Goal: Transaction & Acquisition: Register for event/course

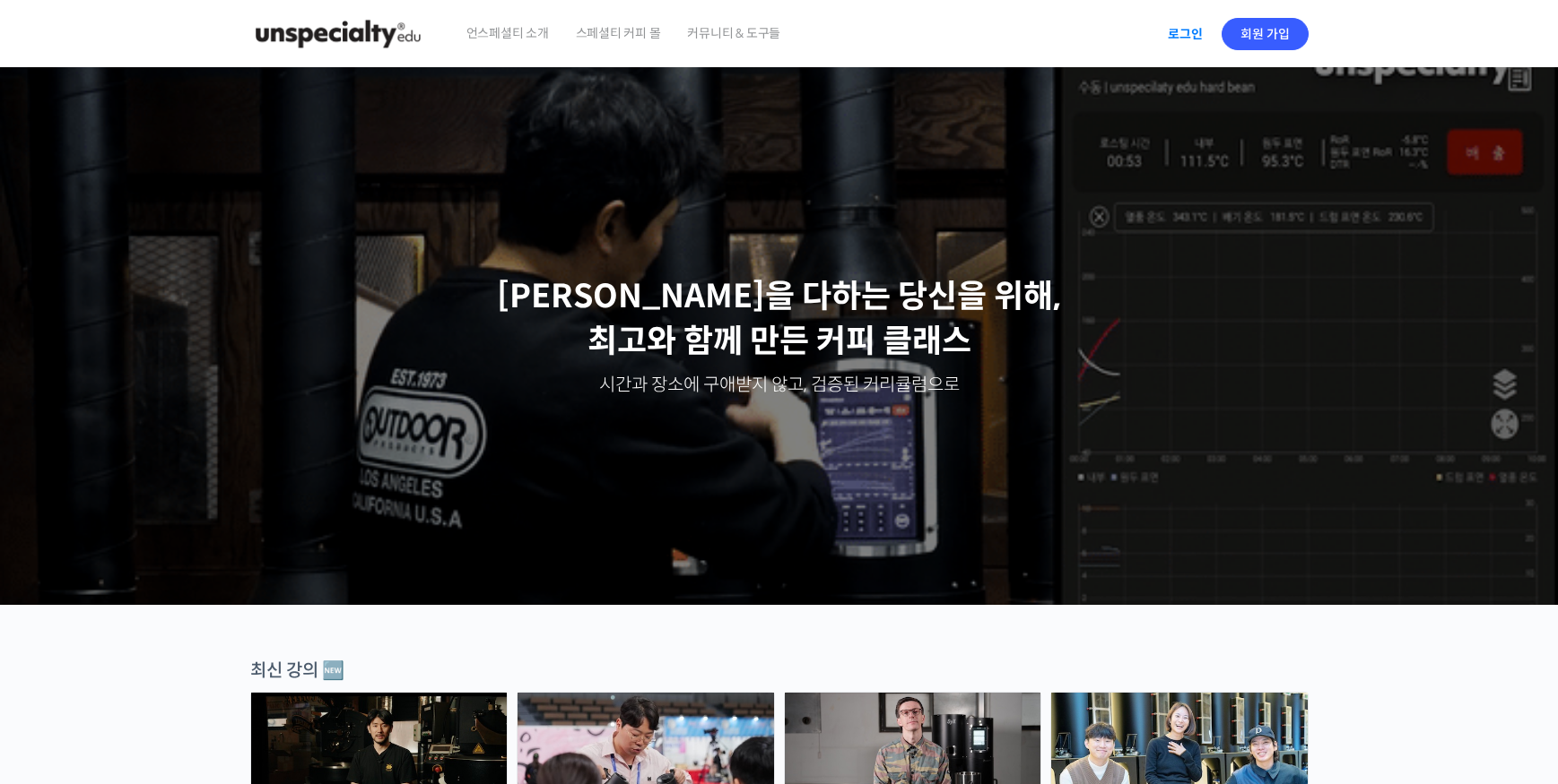
click at [1188, 36] on link "로그인" at bounding box center [1185, 34] width 57 height 41
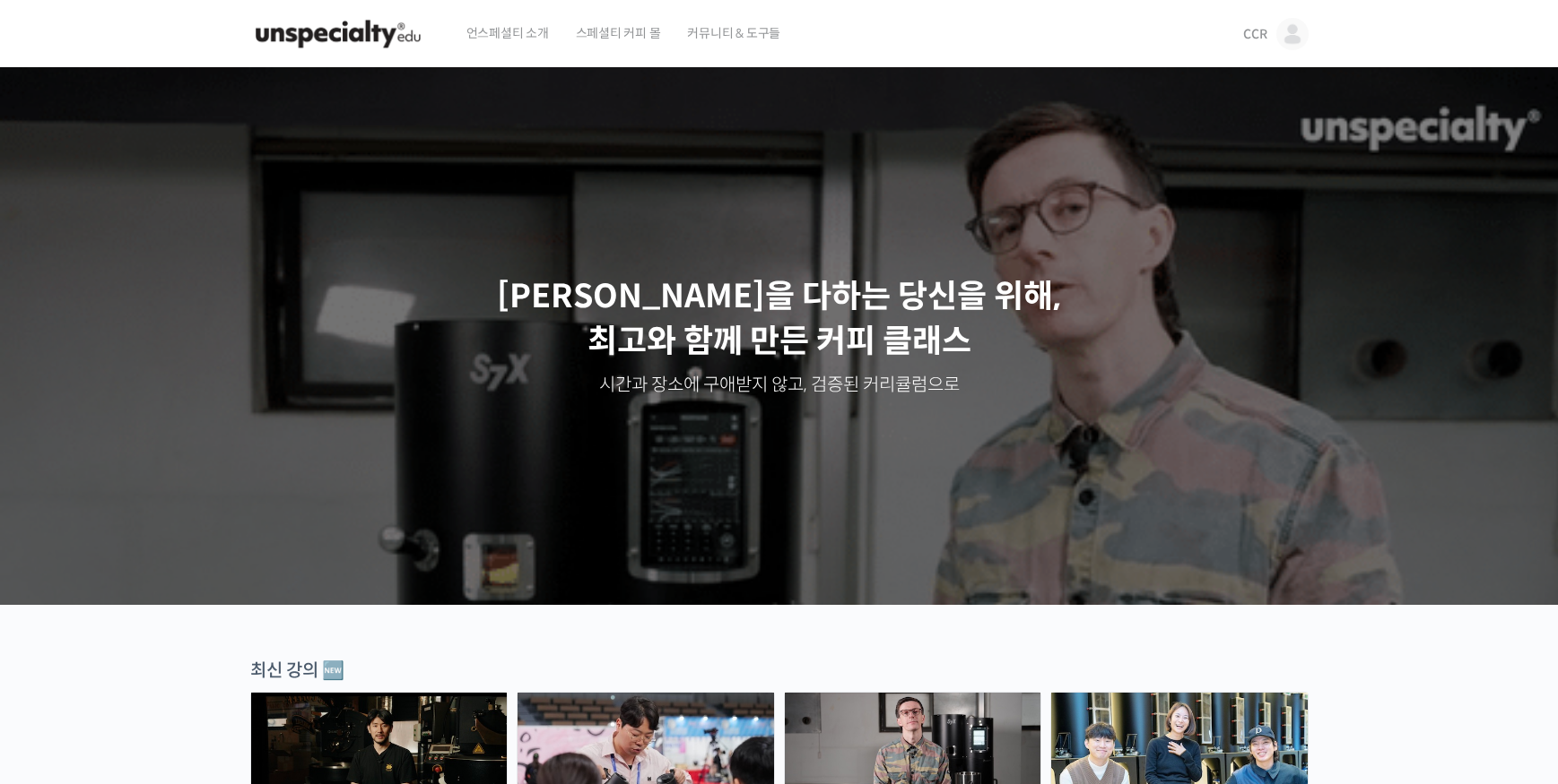
click at [1263, 33] on span "CCR" at bounding box center [1255, 33] width 24 height 16
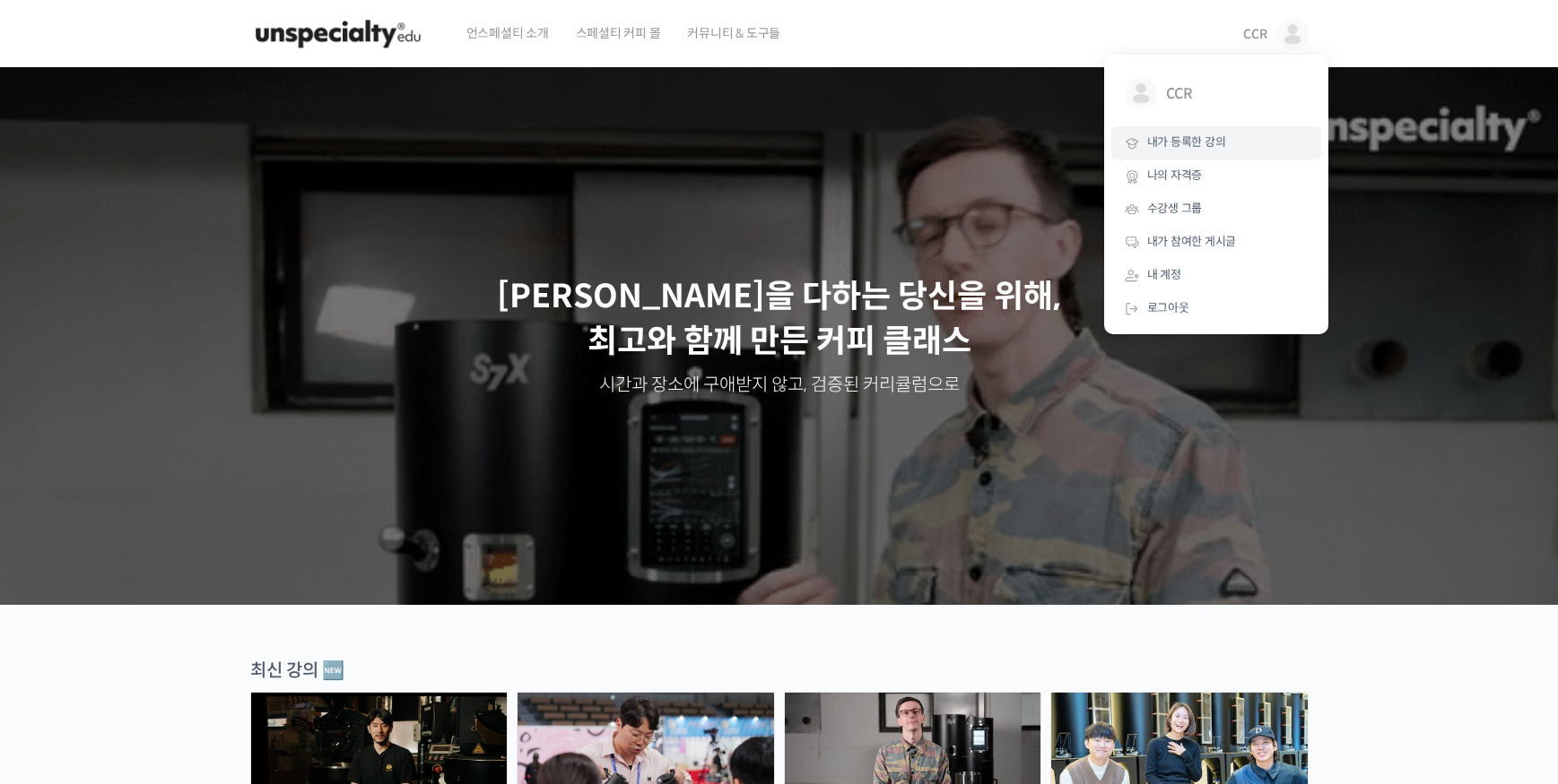
click at [1197, 141] on span "내가 등록한 강의" at bounding box center [1186, 142] width 79 height 16
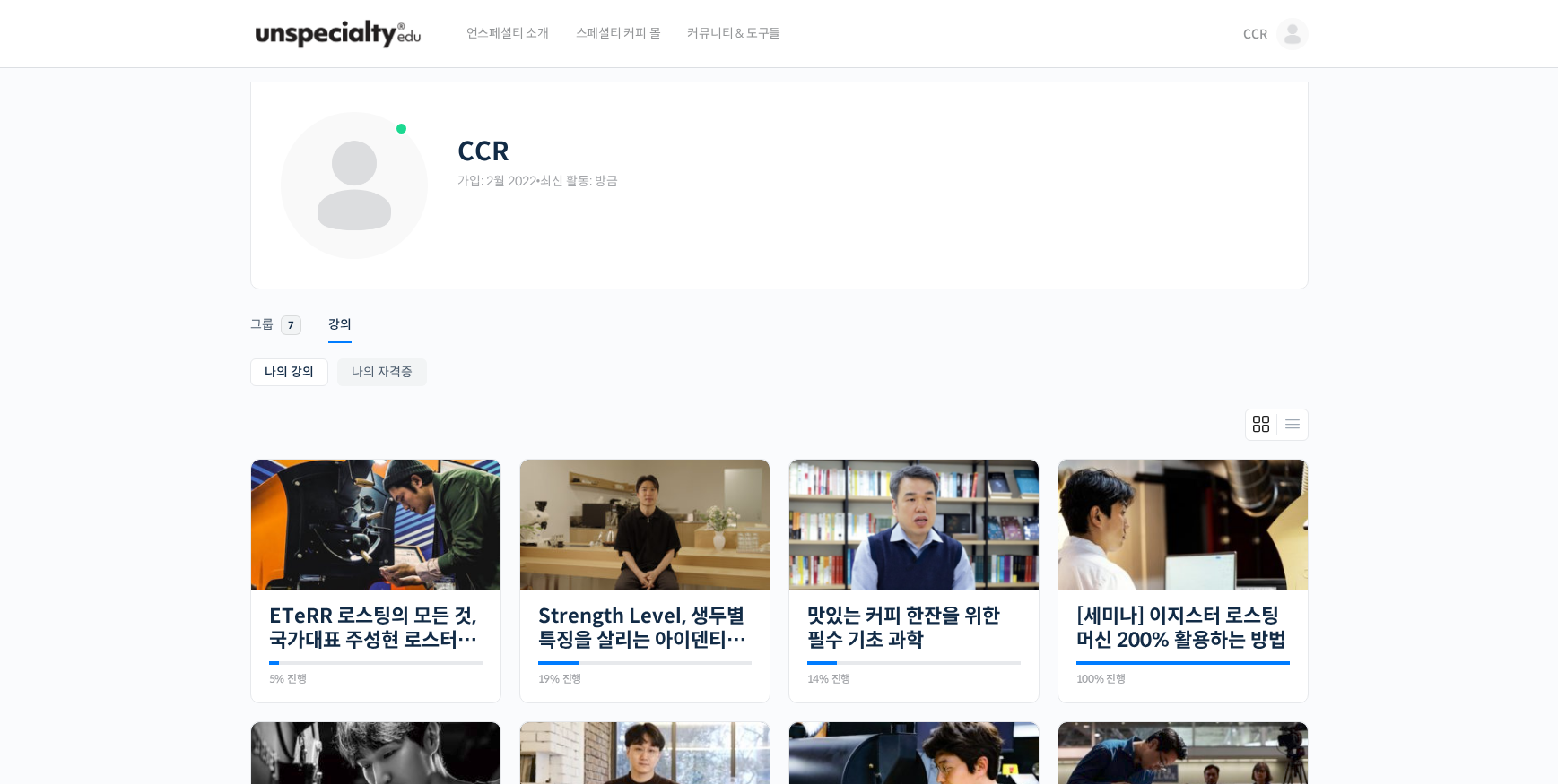
click at [517, 31] on span "언스페셜티 소개" at bounding box center [508, 32] width 82 height 68
click at [379, 35] on img at bounding box center [338, 33] width 176 height 54
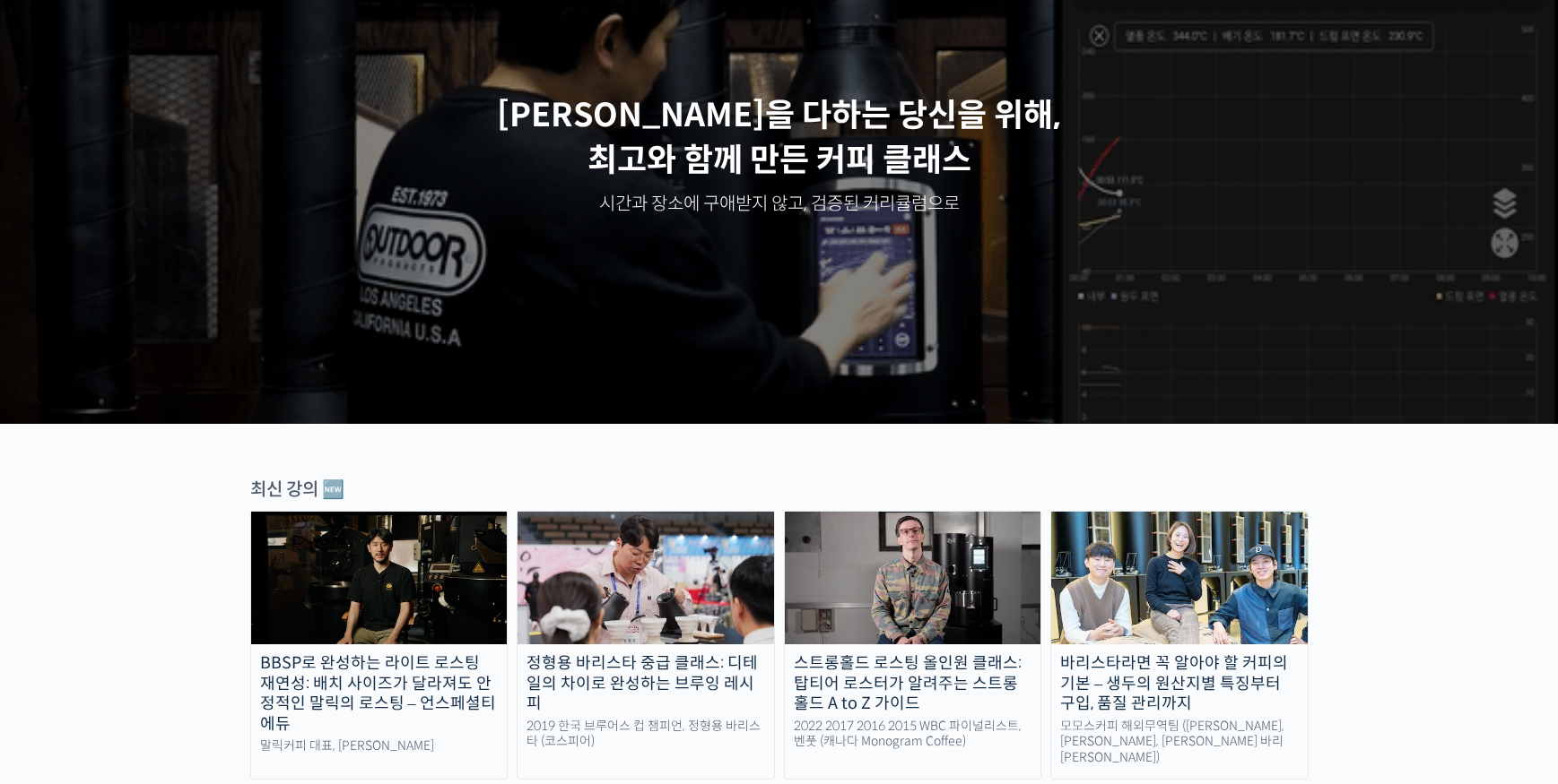
scroll to position [601, 0]
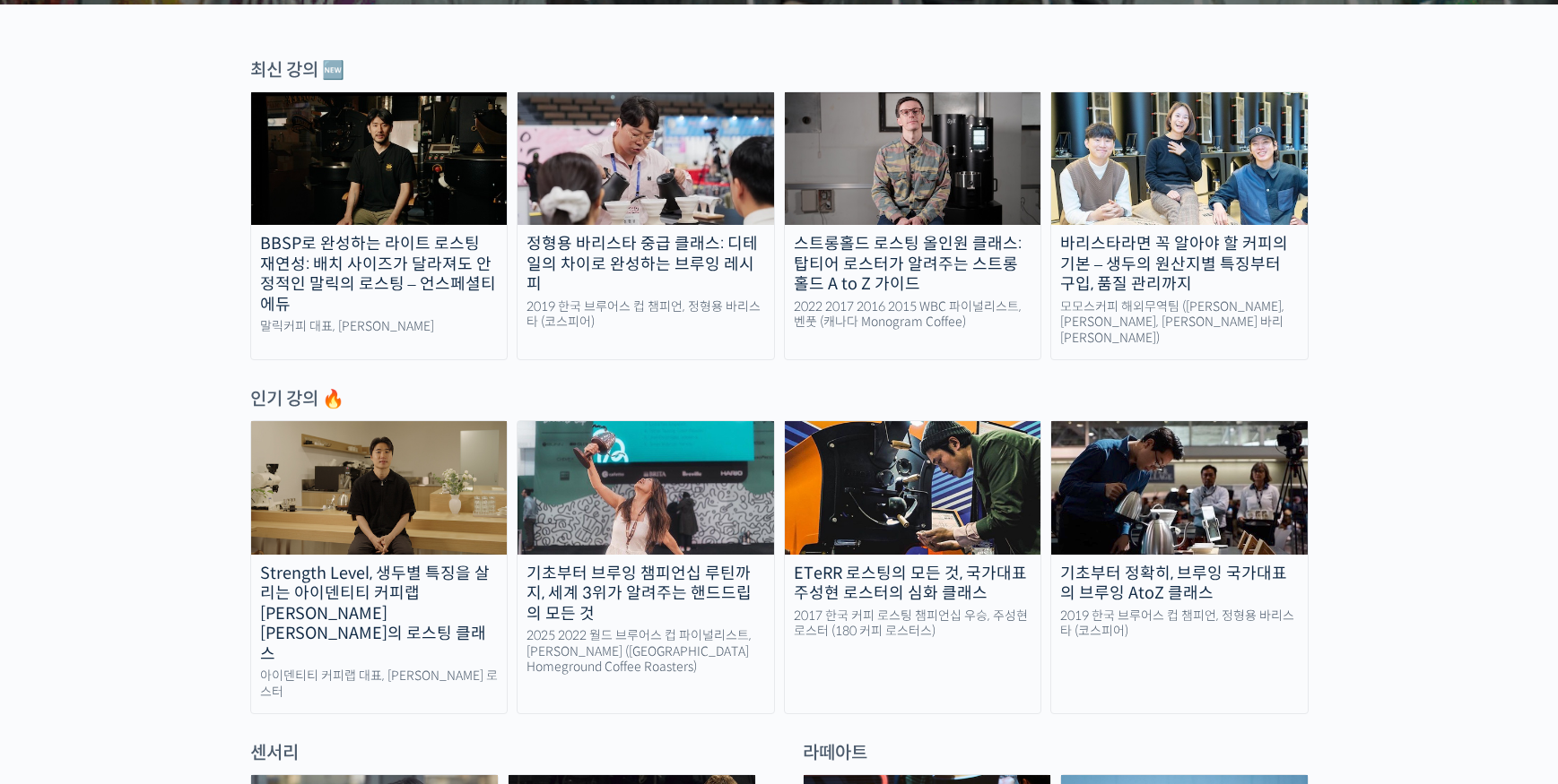
click at [403, 248] on div "BBSP로 완성하는 라이트 로스팅 재연성: 배치 사이즈가 달라져도 안정적인 말릭의 로스팅 – 언스페셜티 에듀" at bounding box center [379, 274] width 256 height 80
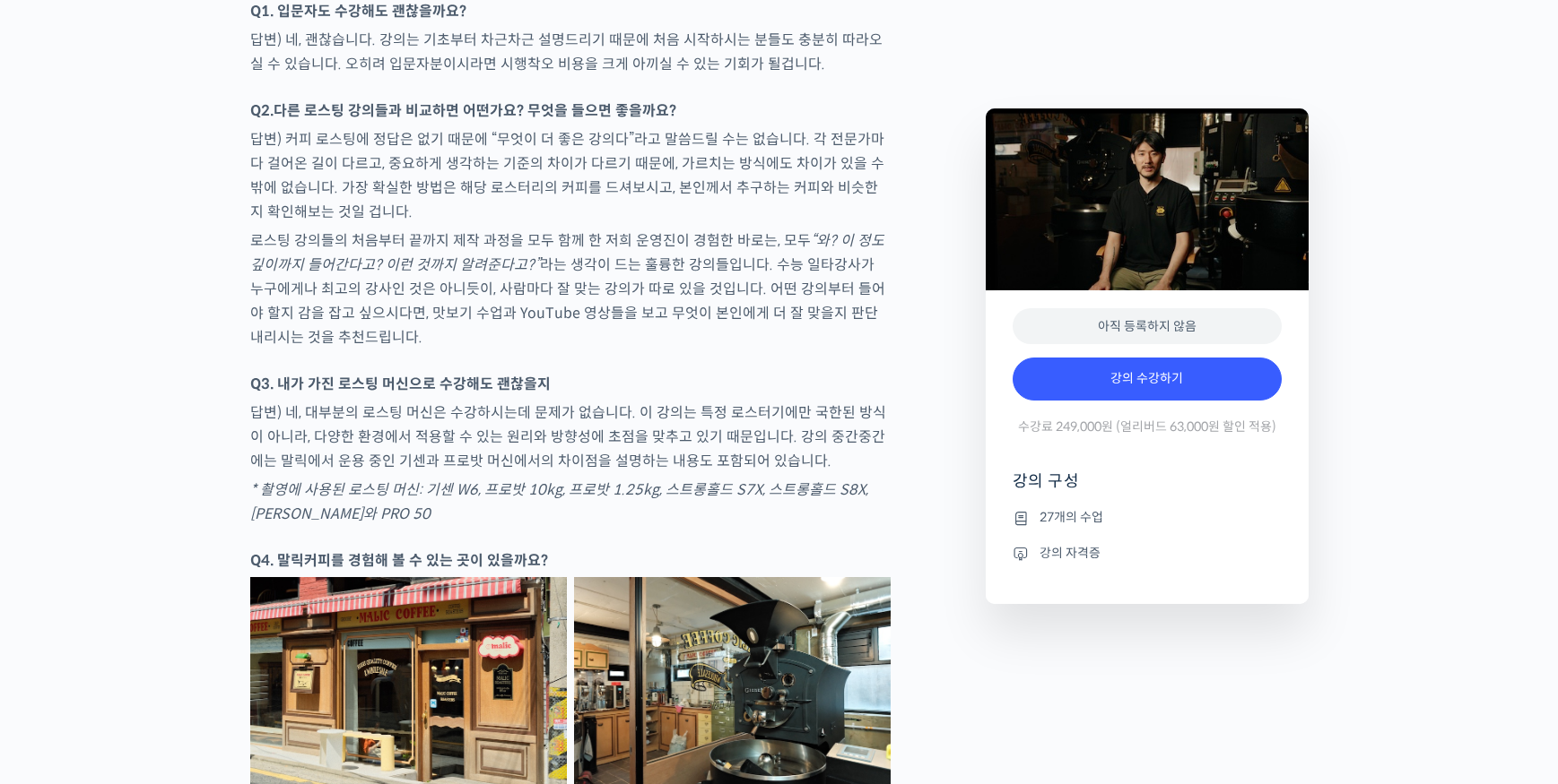
scroll to position [6504, 0]
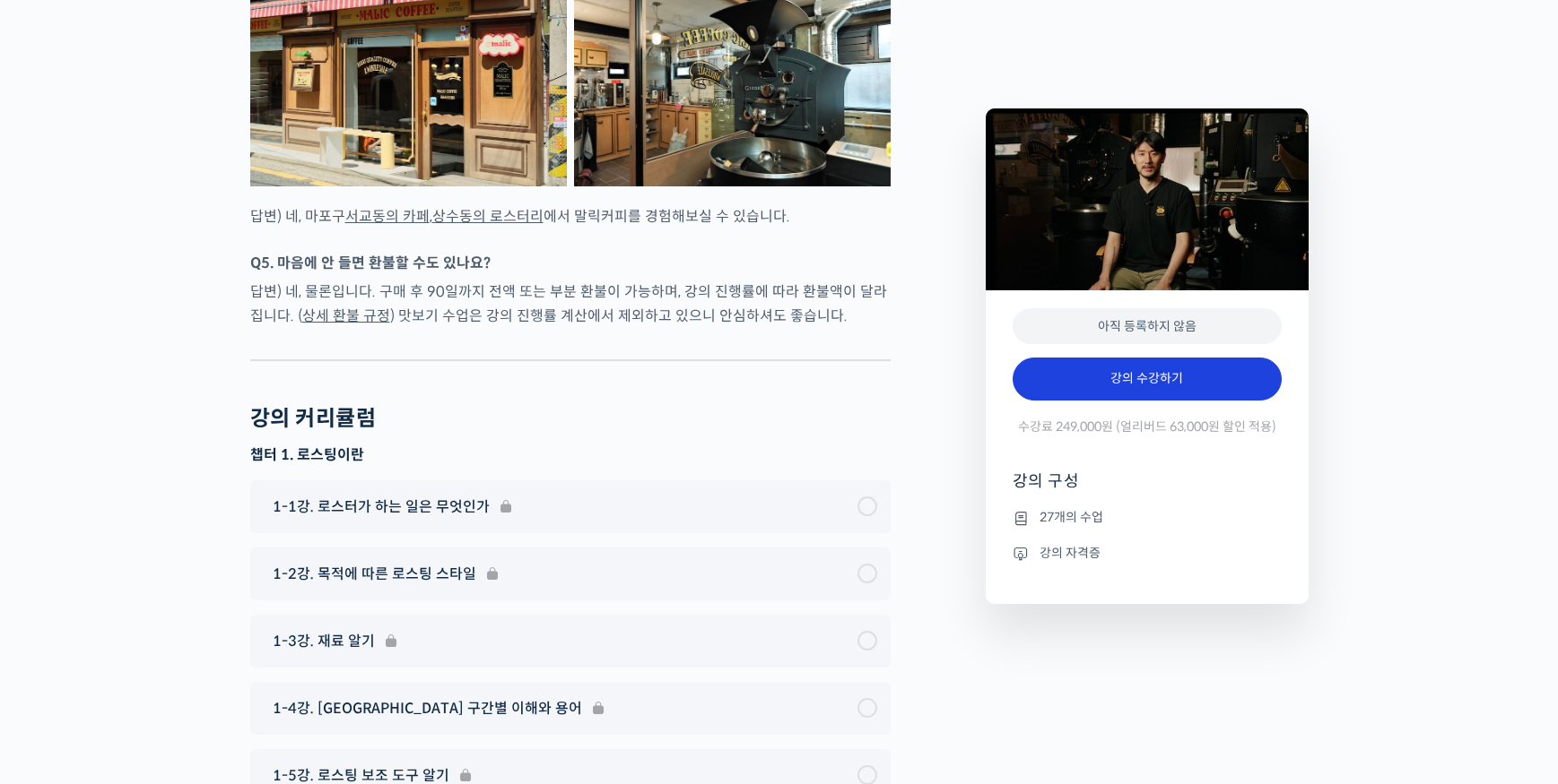
click at [1130, 377] on link "강의 수강하기" at bounding box center [1147, 379] width 269 height 43
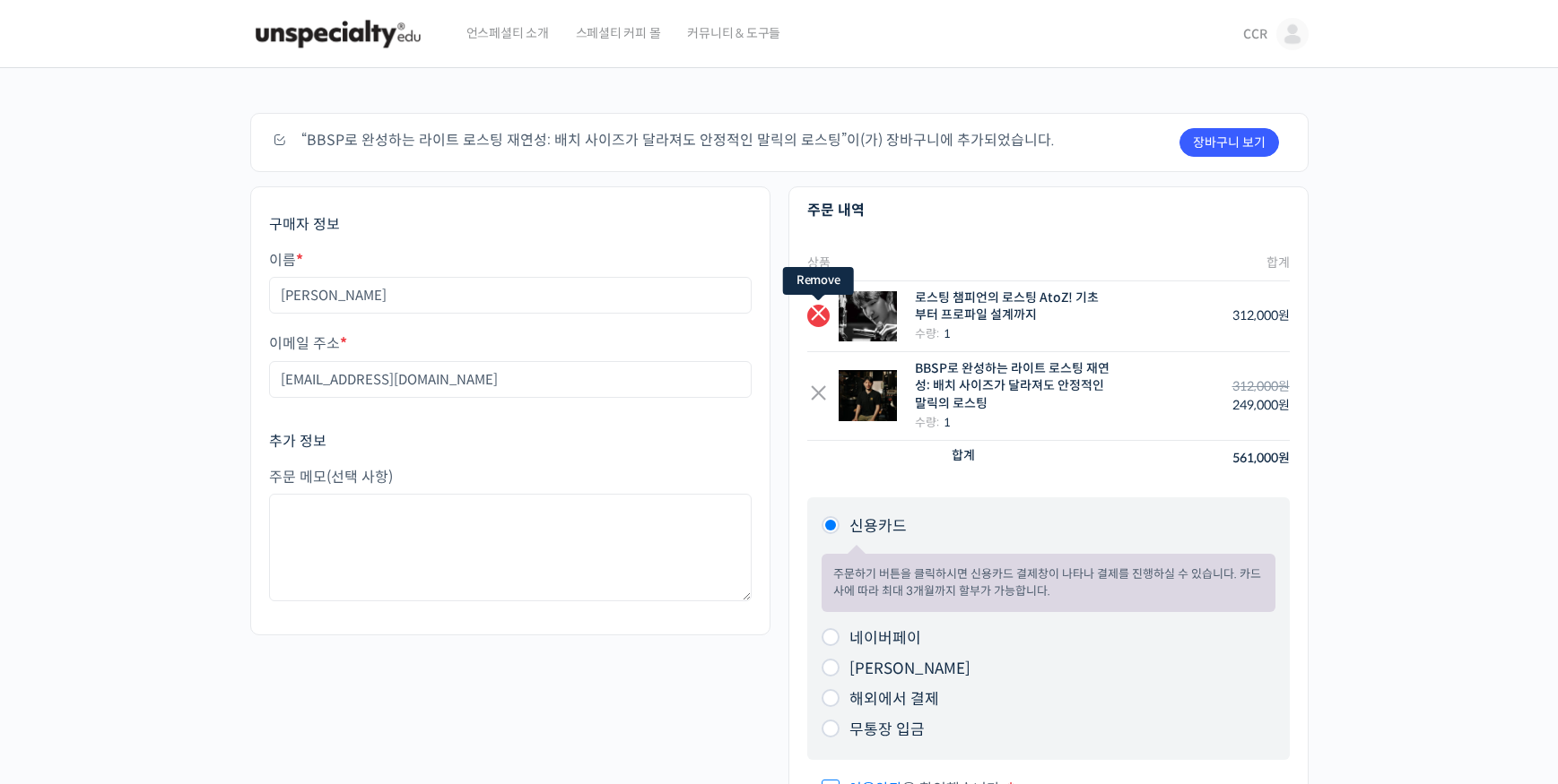
click at [821, 316] on link "×" at bounding box center [818, 316] width 23 height 23
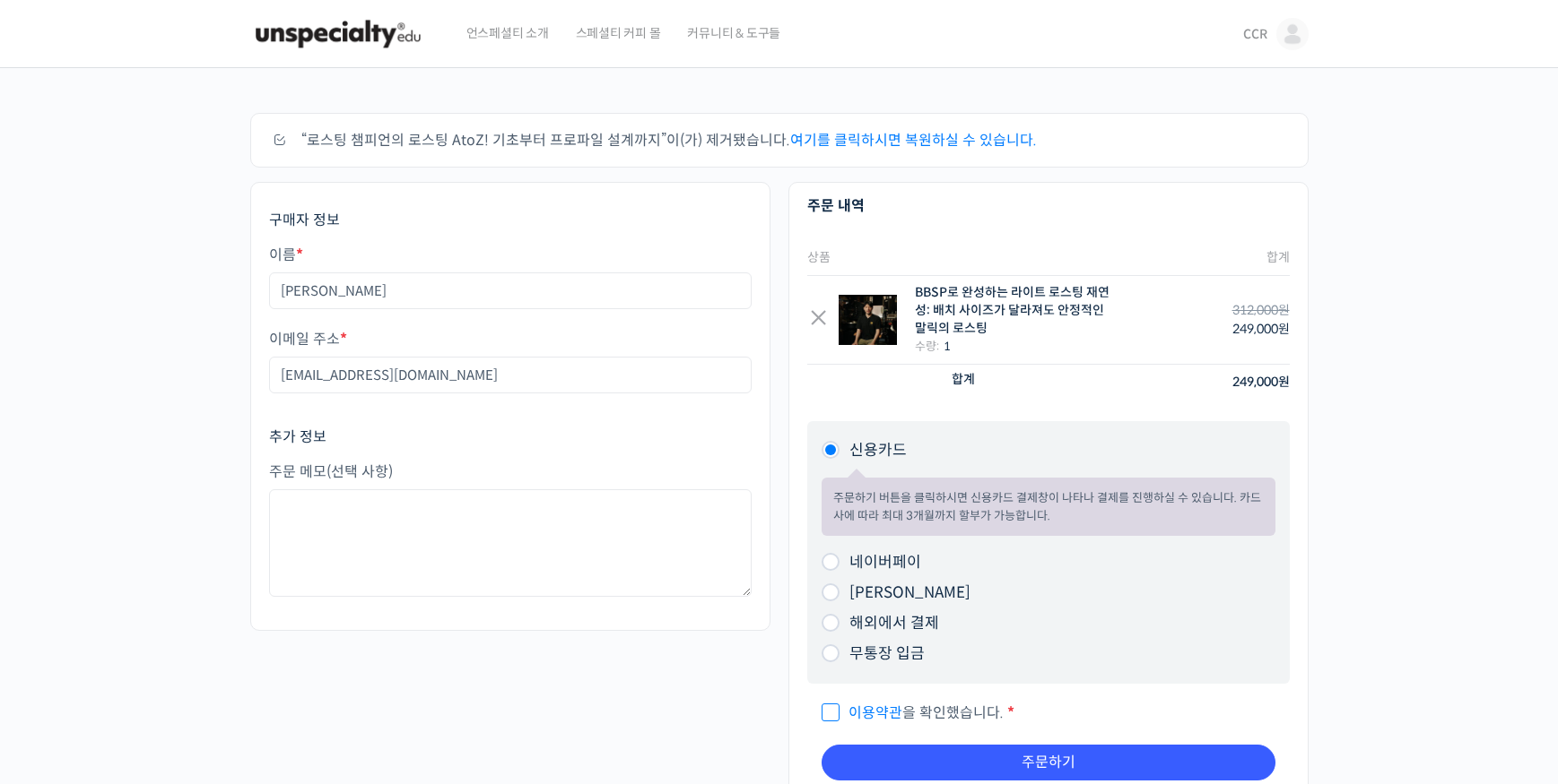
click at [359, 34] on img at bounding box center [338, 33] width 176 height 54
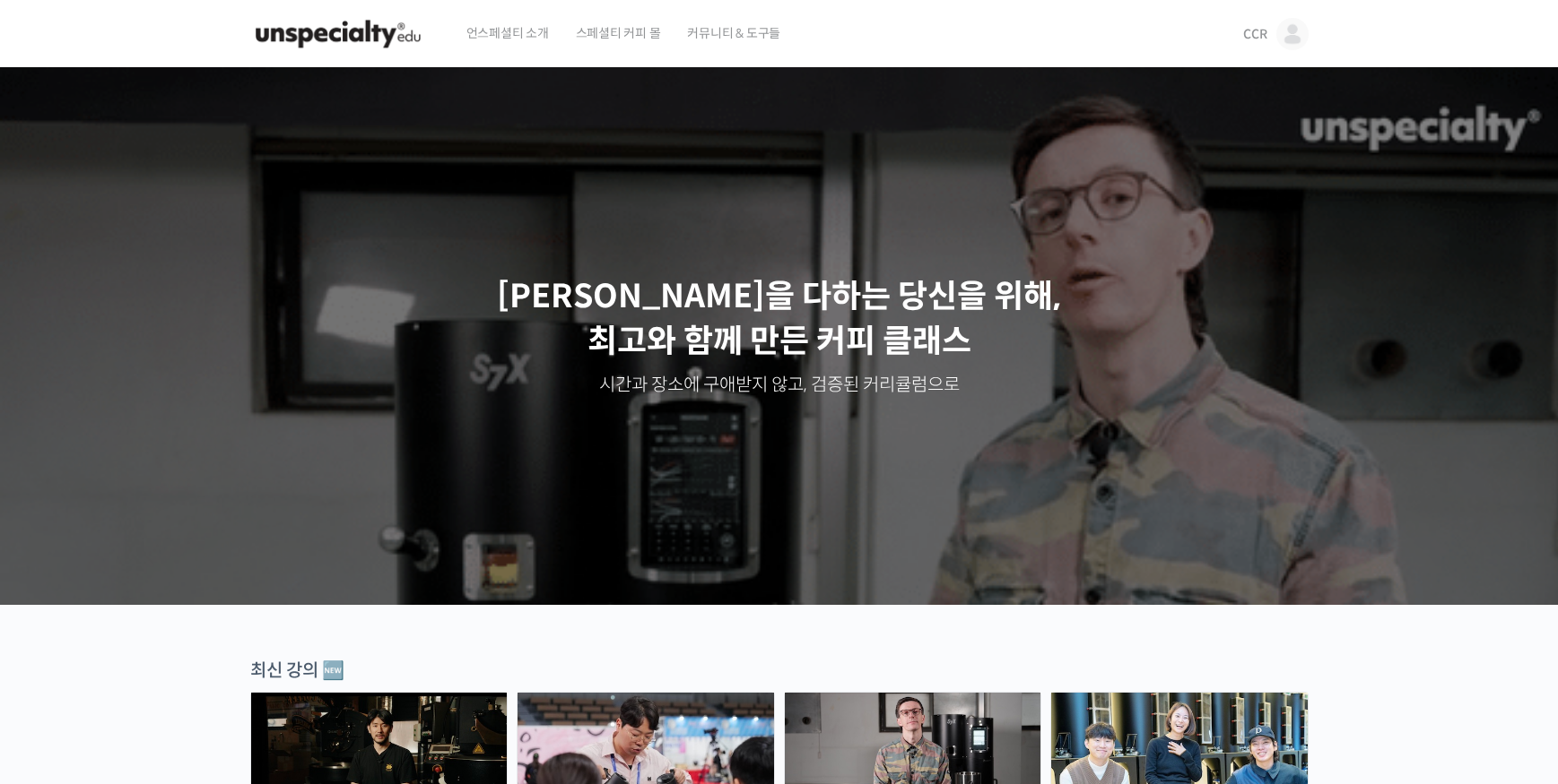
click at [1257, 31] on span "CCR" at bounding box center [1255, 33] width 24 height 16
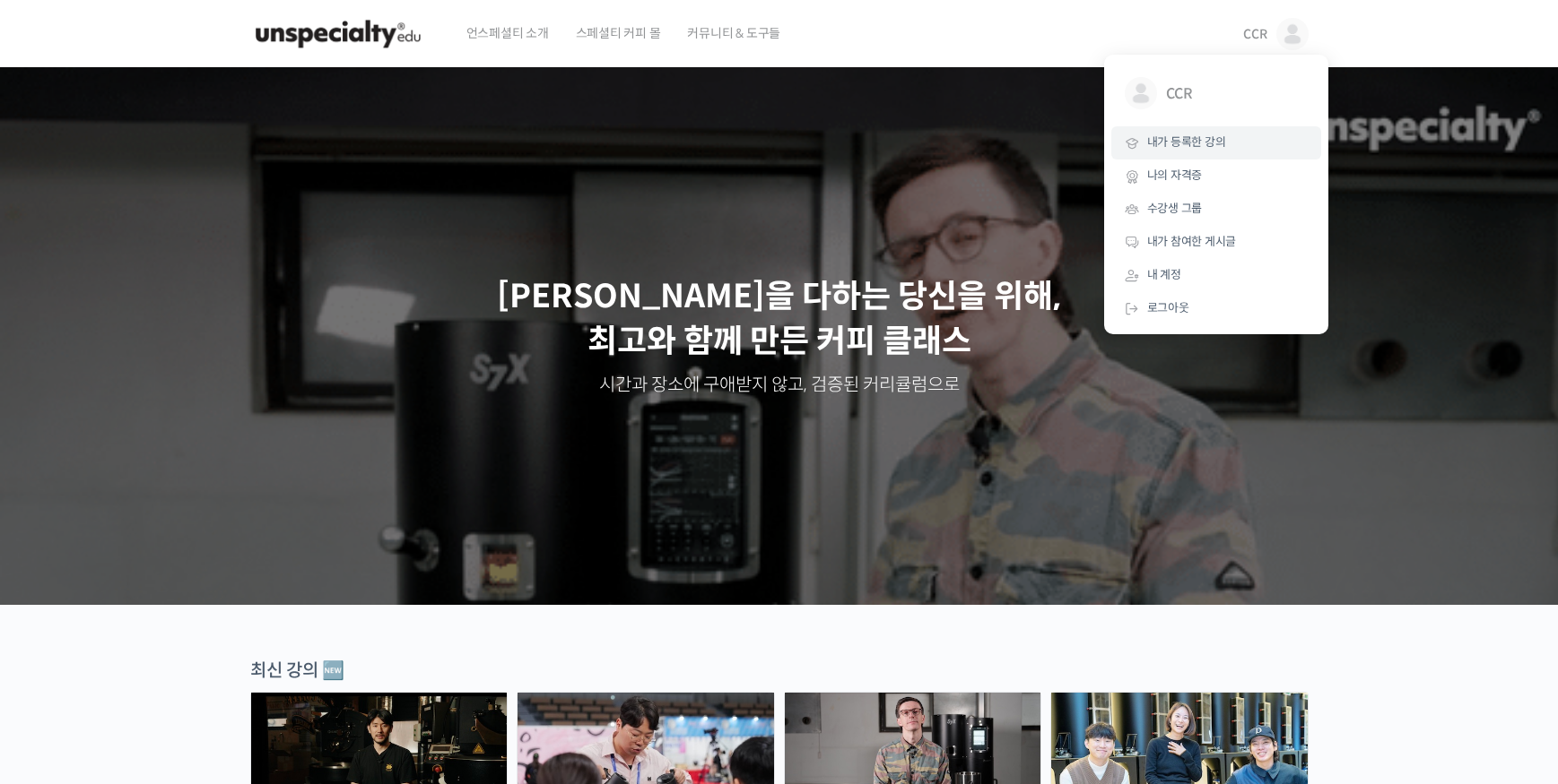
click at [1198, 141] on span "내가 등록한 강의" at bounding box center [1186, 142] width 79 height 16
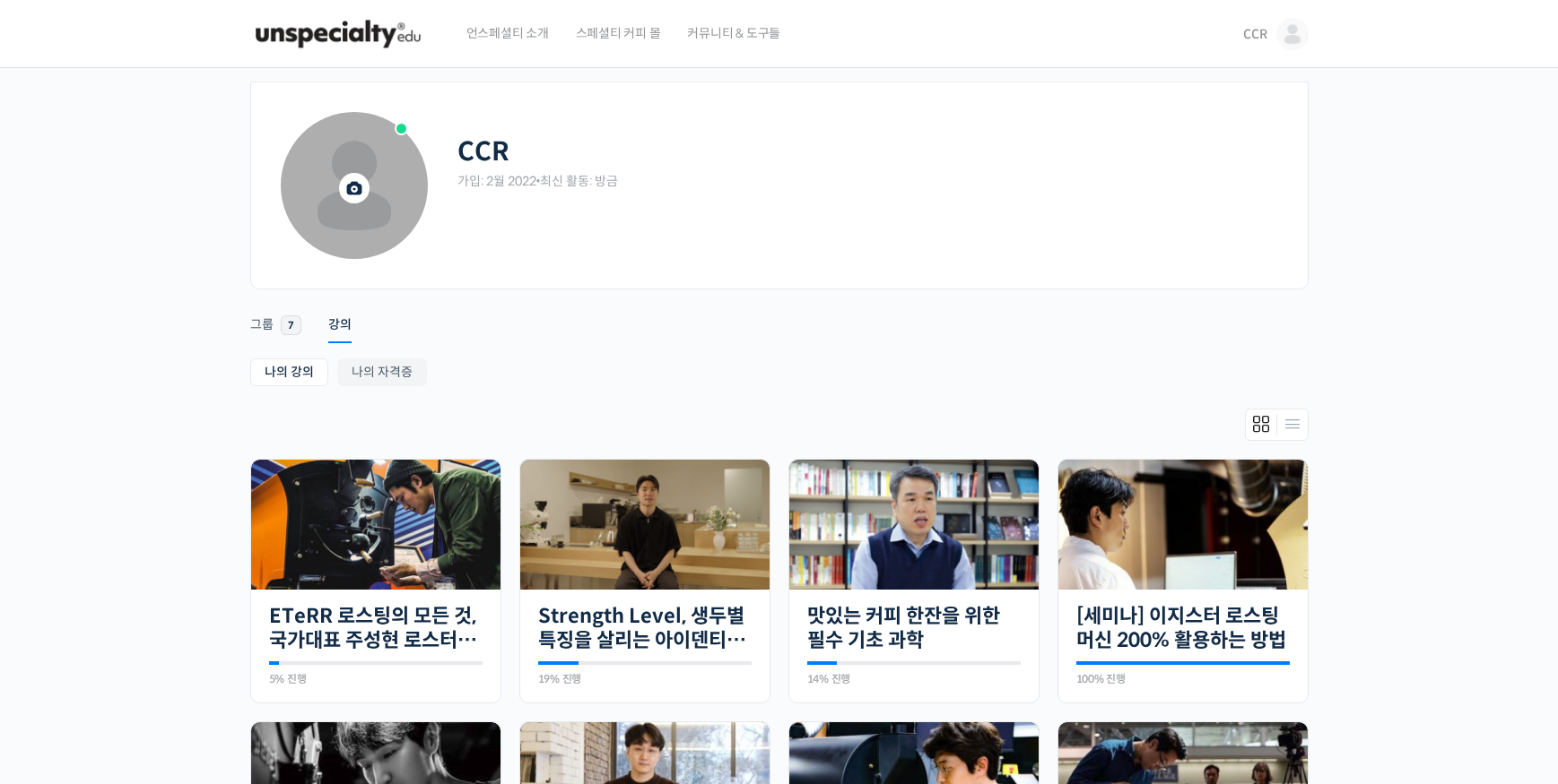
click at [359, 165] on span at bounding box center [354, 185] width 147 height 147
click at [391, 141] on span at bounding box center [354, 185] width 147 height 147
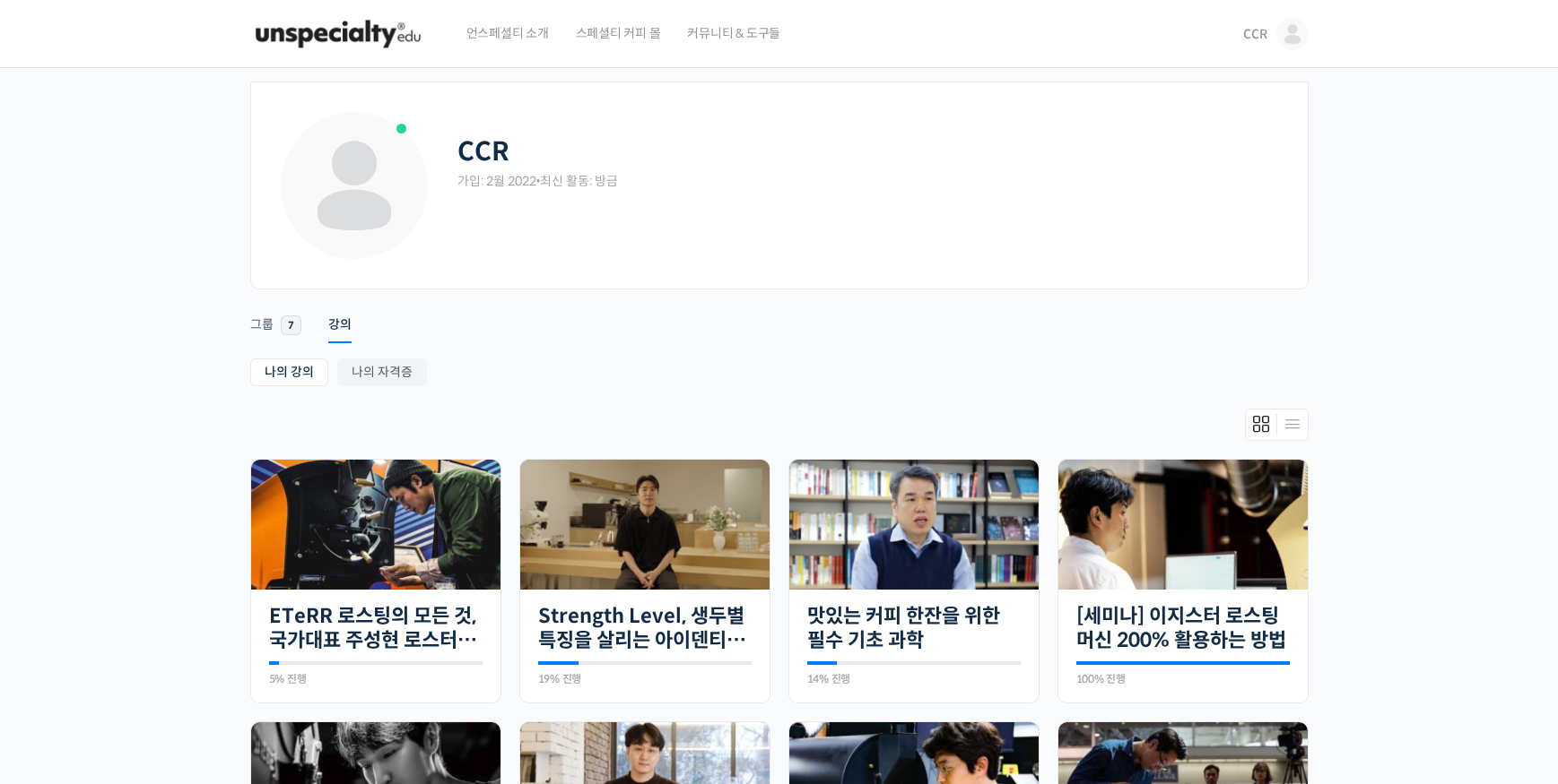
click at [503, 150] on h2 "CCR" at bounding box center [483, 152] width 52 height 31
click at [338, 42] on img at bounding box center [338, 33] width 176 height 54
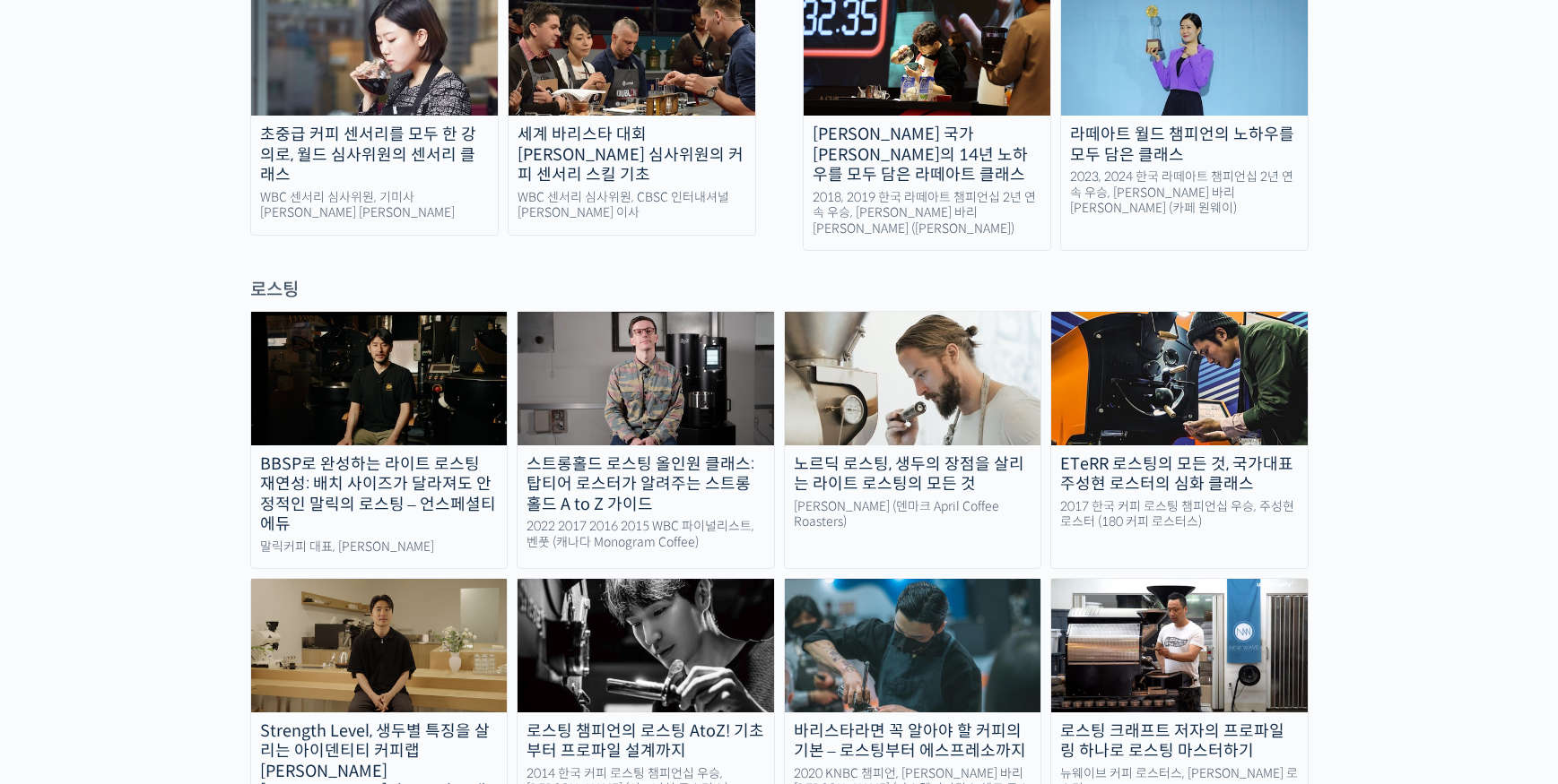
scroll to position [1391, 0]
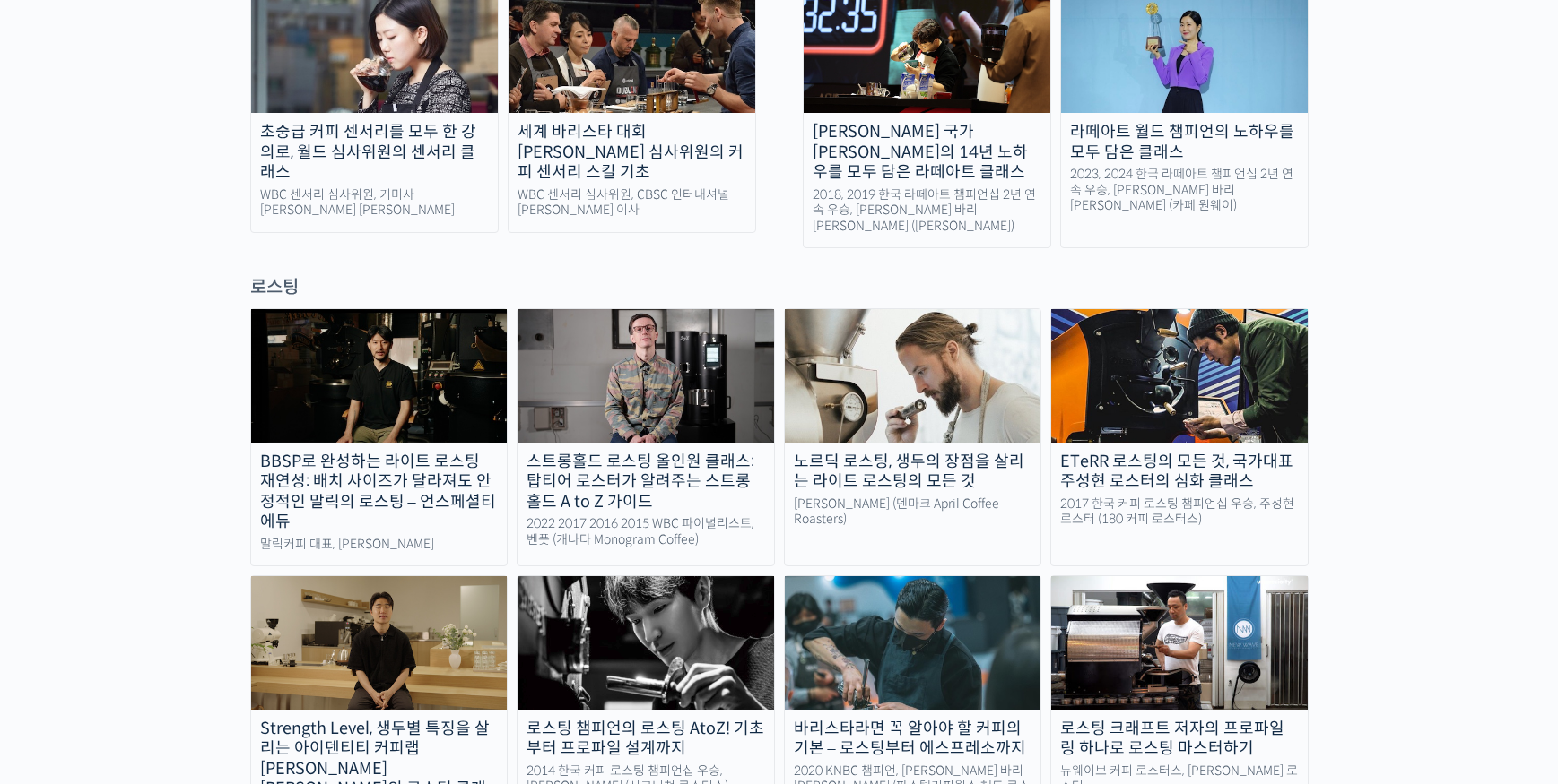
click at [654, 309] on img at bounding box center [645, 375] width 256 height 132
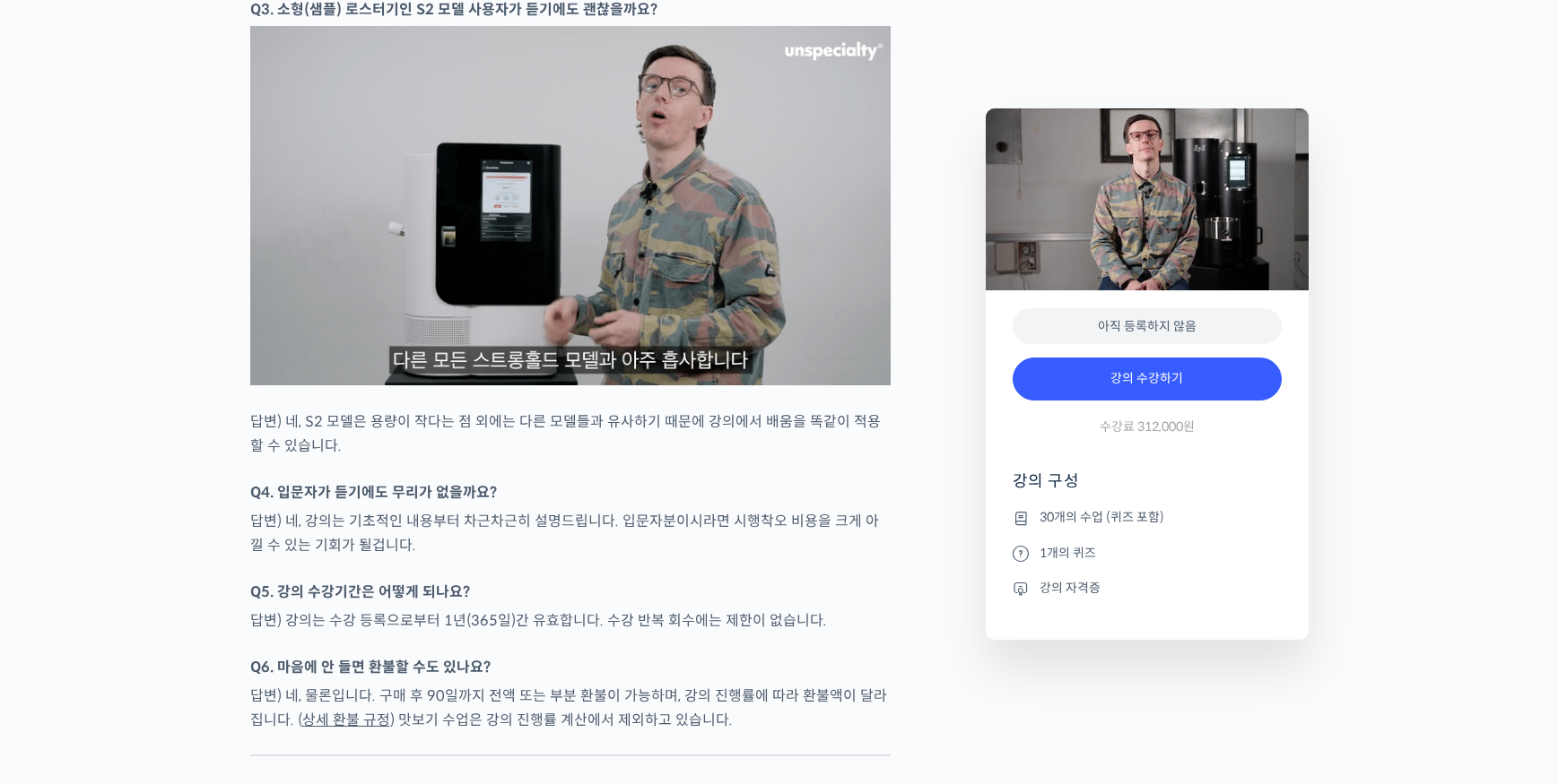
scroll to position [7909, 0]
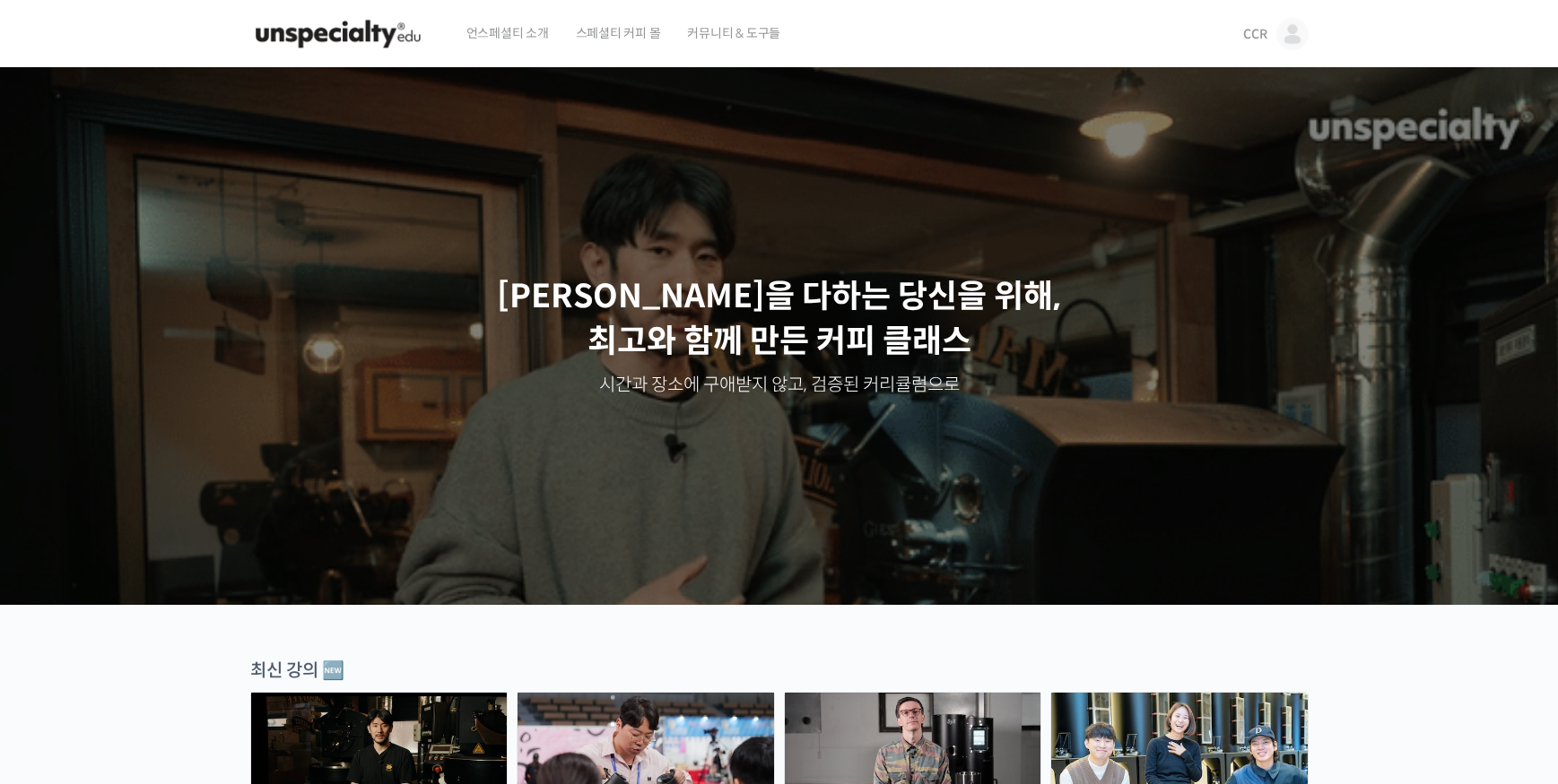
click at [1256, 33] on span "CCR" at bounding box center [1255, 33] width 24 height 16
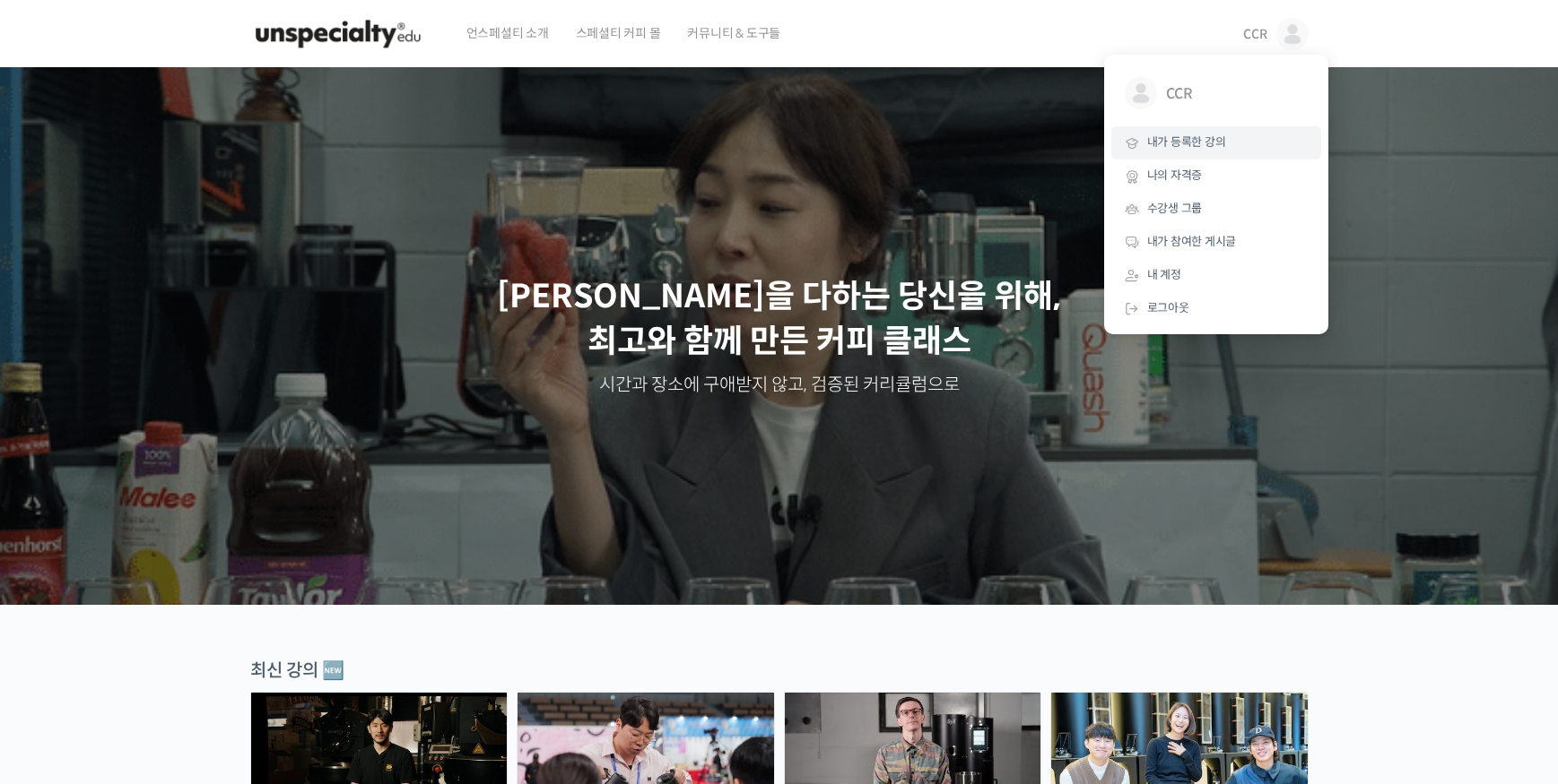
click at [1187, 145] on span "내가 등록한 강의" at bounding box center [1186, 142] width 79 height 16
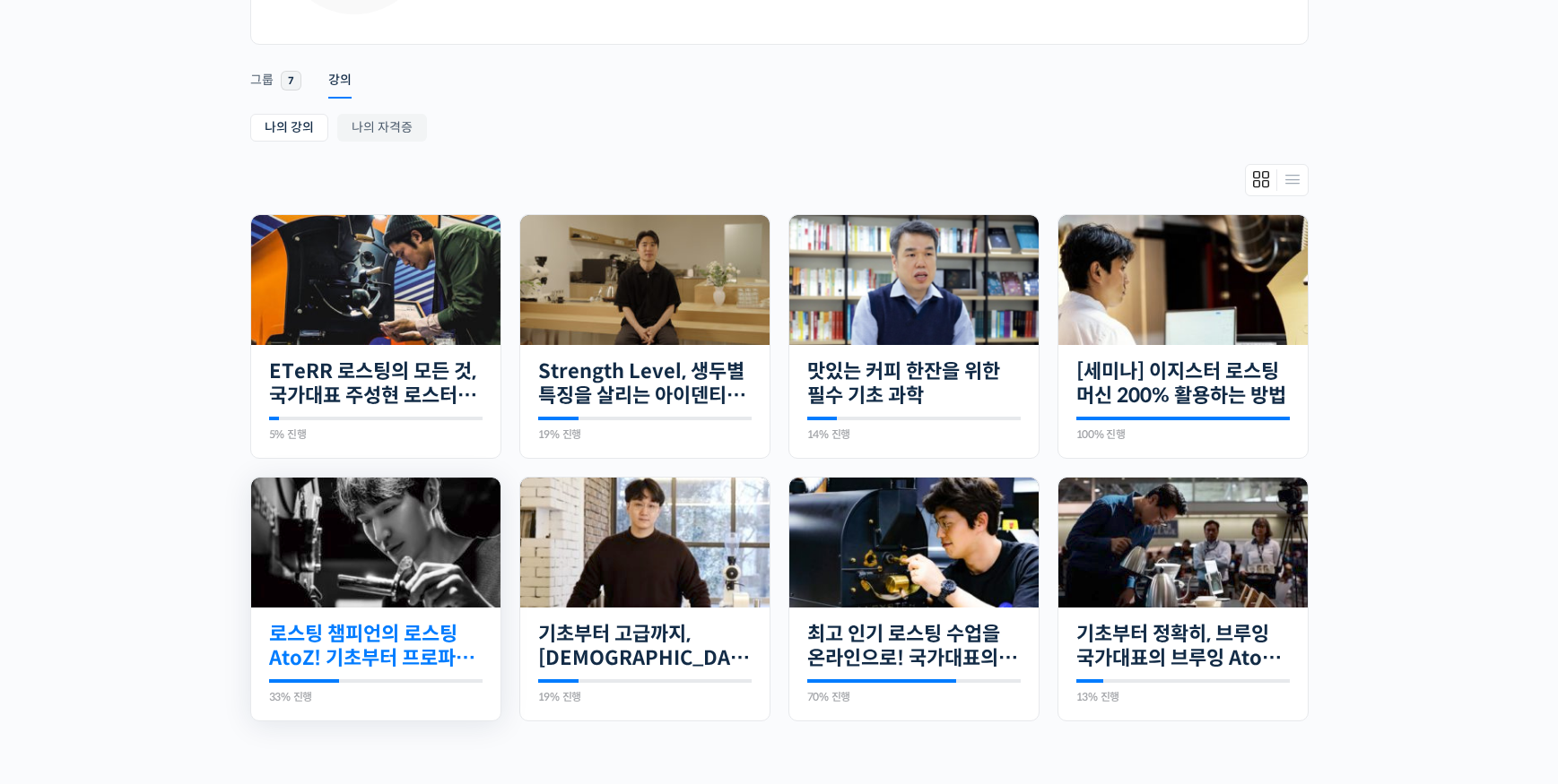
scroll to position [378, 0]
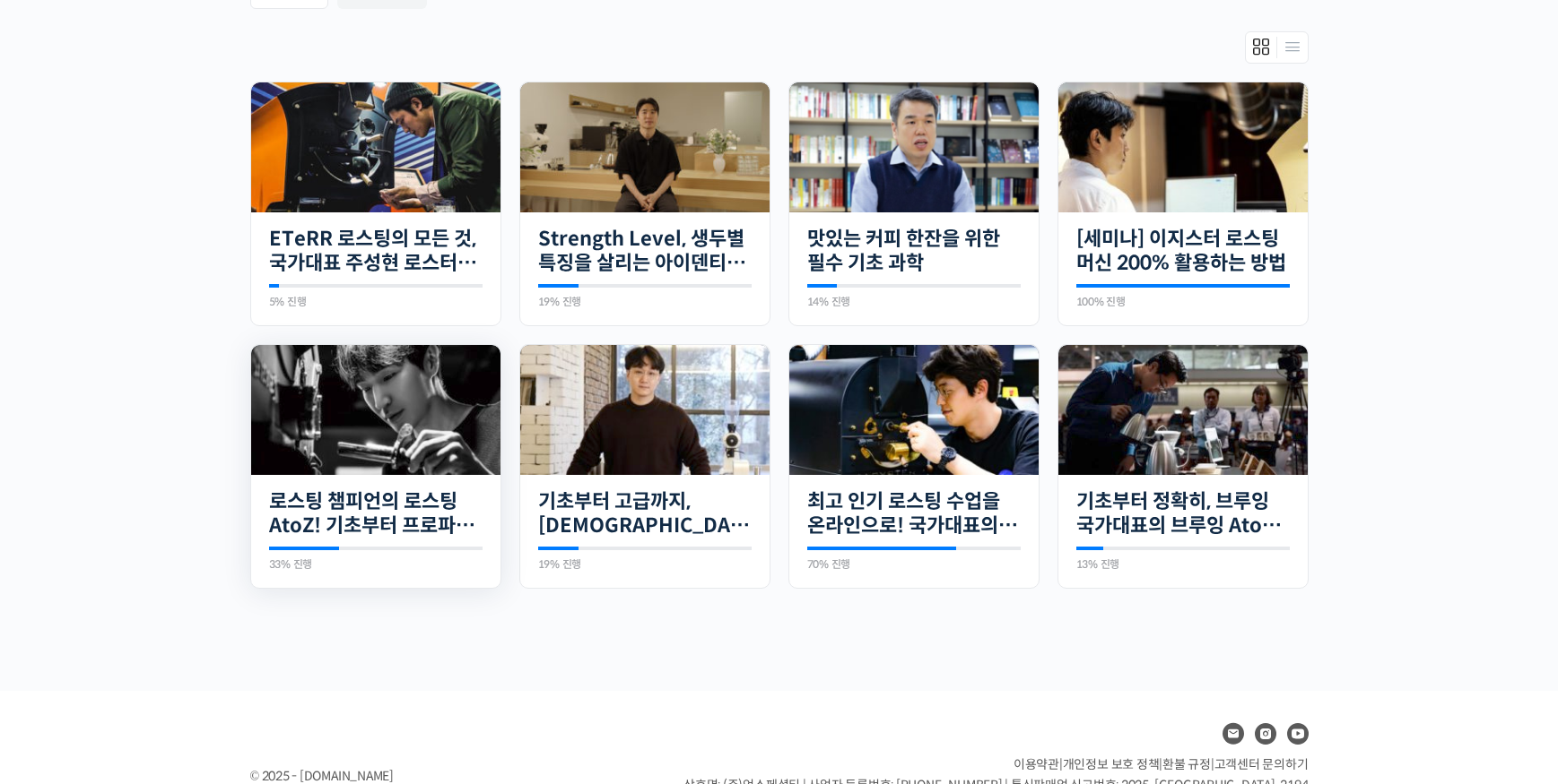
click at [390, 415] on img at bounding box center [376, 410] width 249 height 130
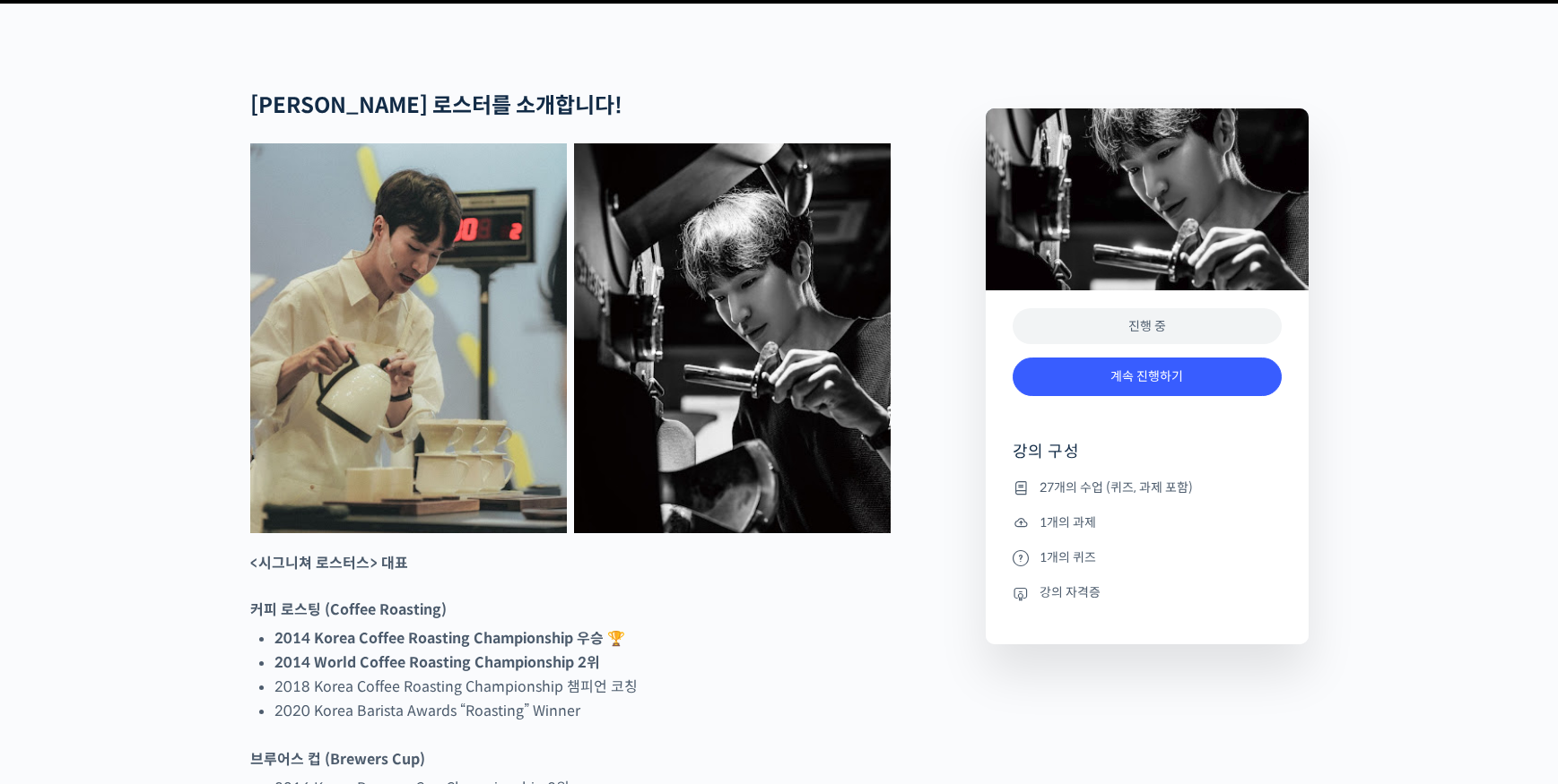
scroll to position [687, 0]
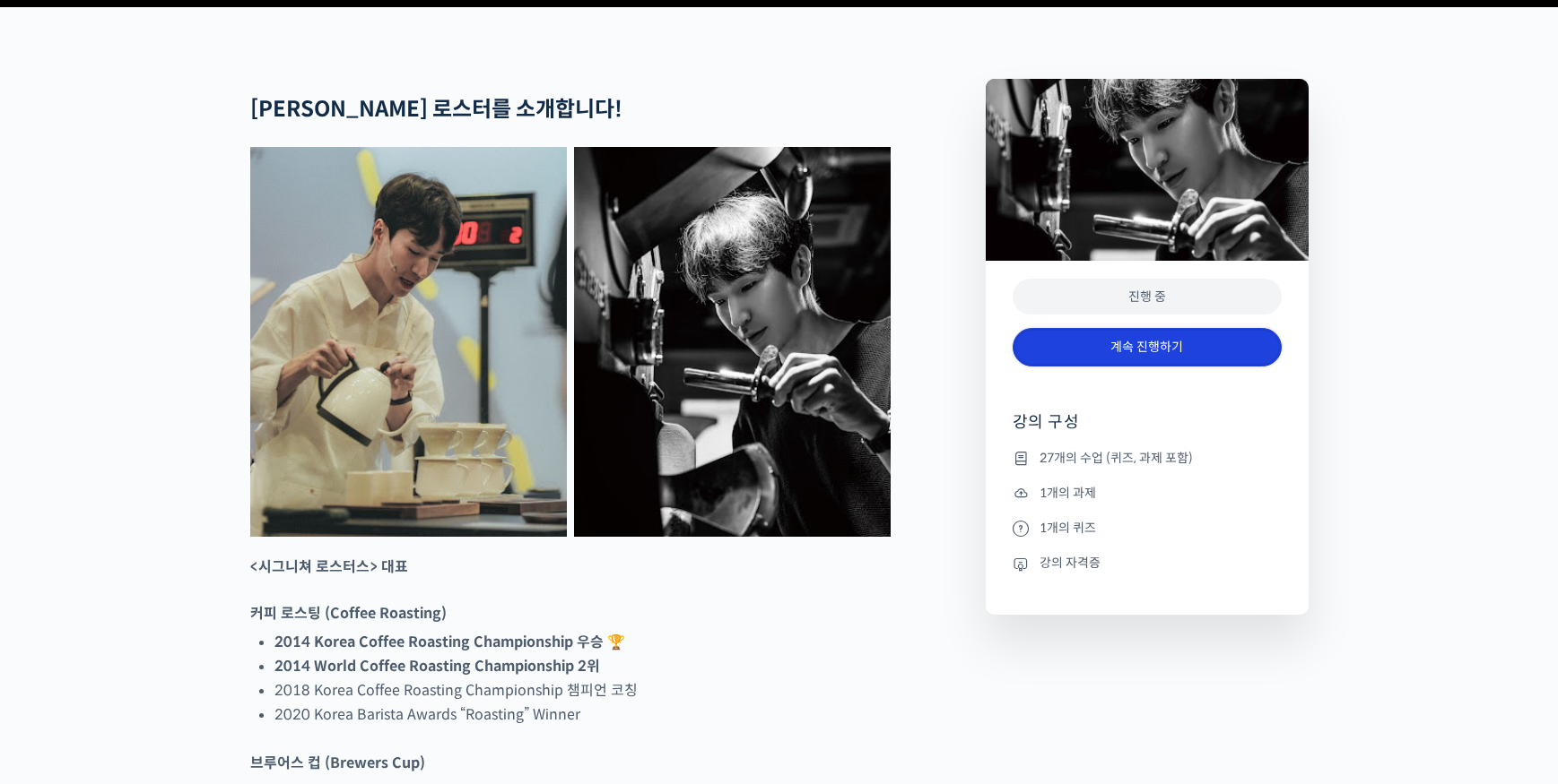
click at [1120, 367] on link "계속 진행하기" at bounding box center [1147, 346] width 269 height 38
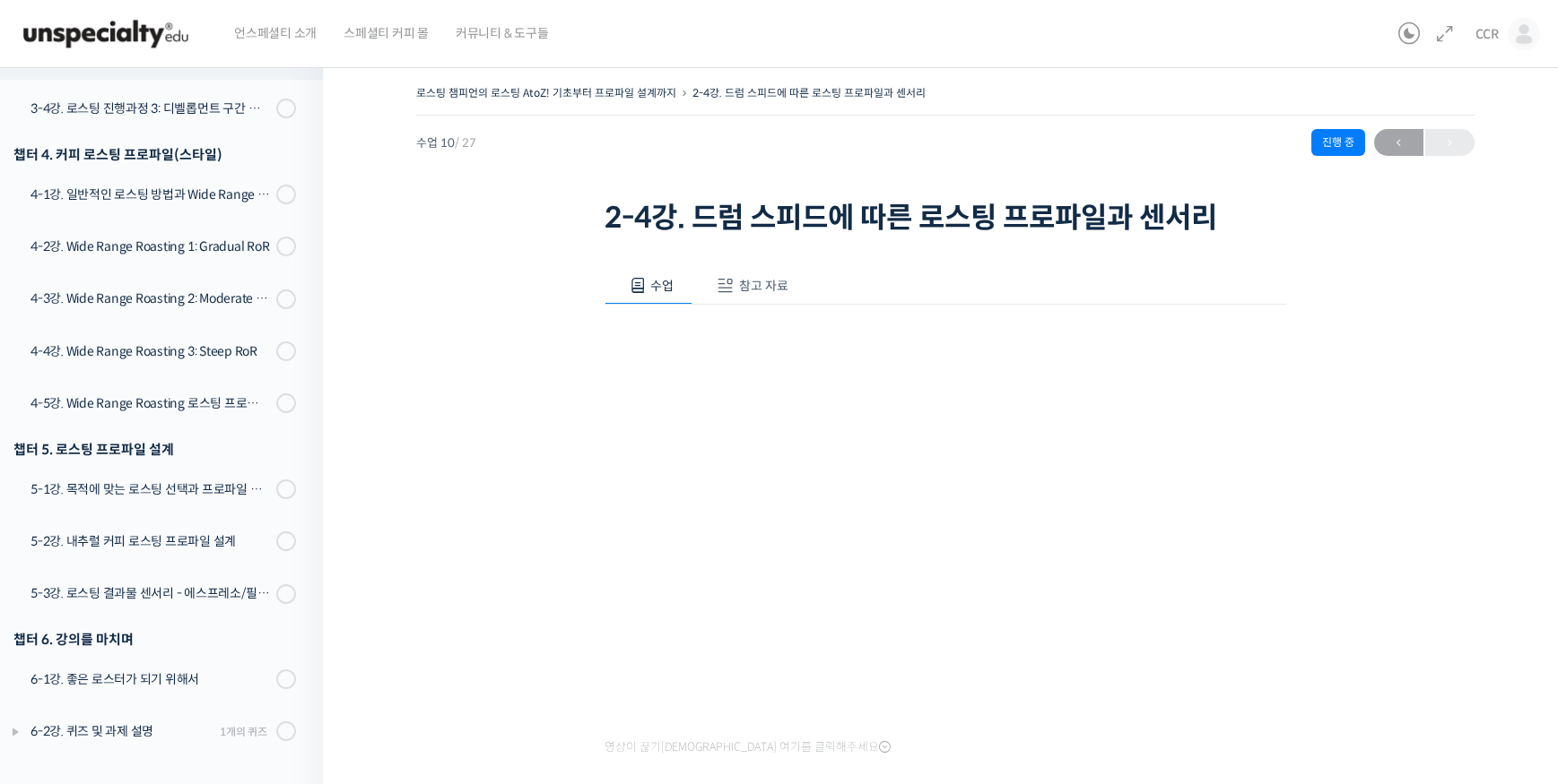
scroll to position [315, 0]
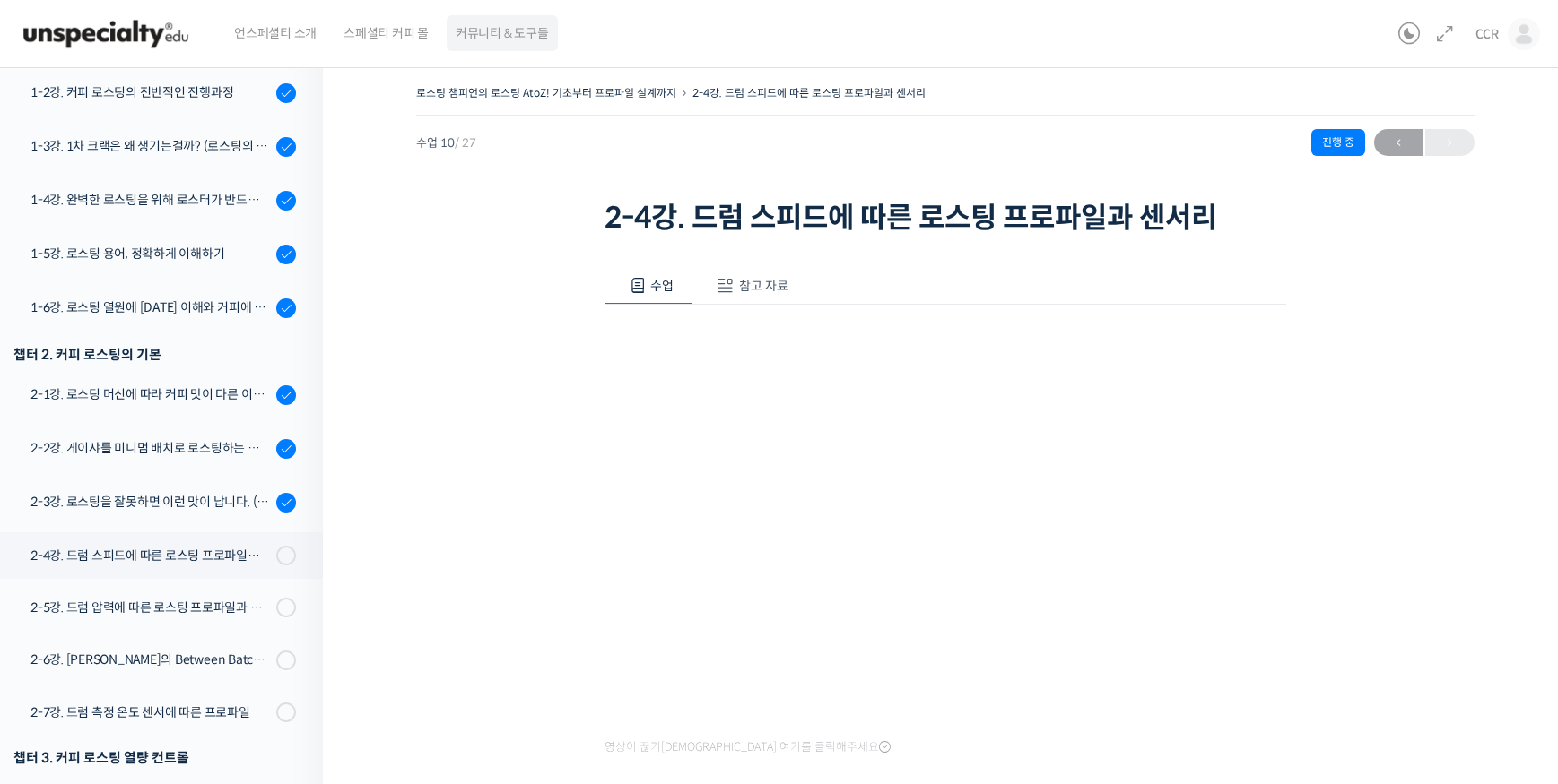
click at [474, 40] on span "커뮤니티 & 도구들" at bounding box center [502, 32] width 93 height 68
